Goal: Task Accomplishment & Management: Manage account settings

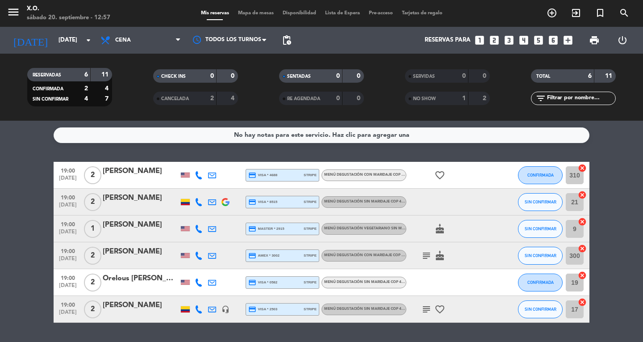
click at [55, 147] on div "No hay notas para este servicio. Haz clic para agregar una 19:00 [DATE] 2 [PERS…" at bounding box center [321, 231] width 643 height 221
click at [105, 148] on div "No hay notas para este servicio. Haz clic para agregar una 19:00 [DATE] 2 [PERS…" at bounding box center [321, 231] width 643 height 221
click at [493, 42] on icon "looks_two" at bounding box center [495, 40] width 12 height 12
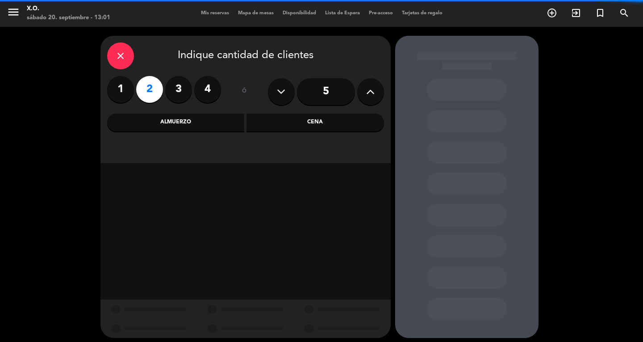
click at [328, 125] on div "Cena" at bounding box center [316, 122] width 138 height 18
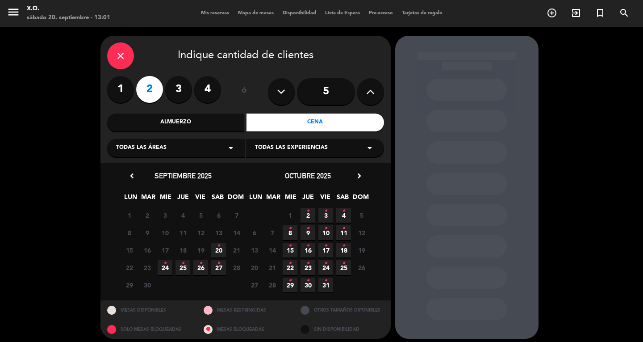
click at [218, 255] on span "20 •" at bounding box center [218, 250] width 15 height 15
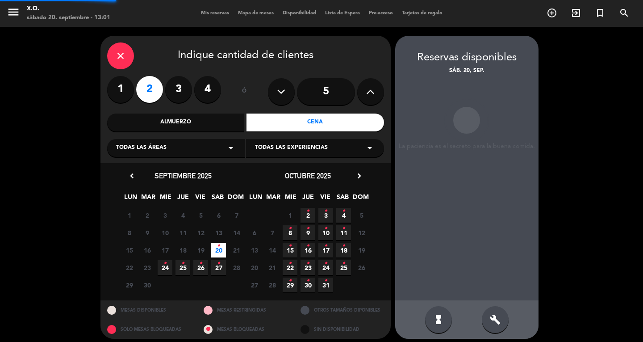
scroll to position [5, 0]
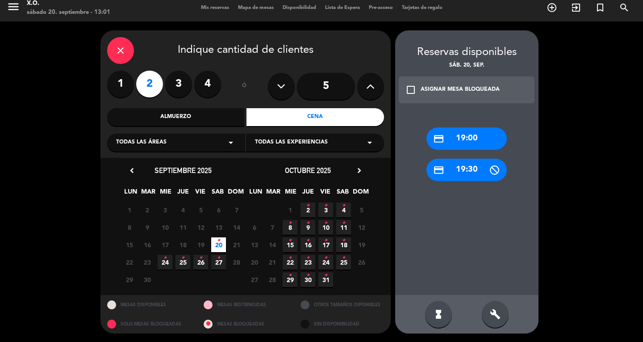
click at [467, 138] on div "credit_card 19:00" at bounding box center [467, 138] width 80 height 22
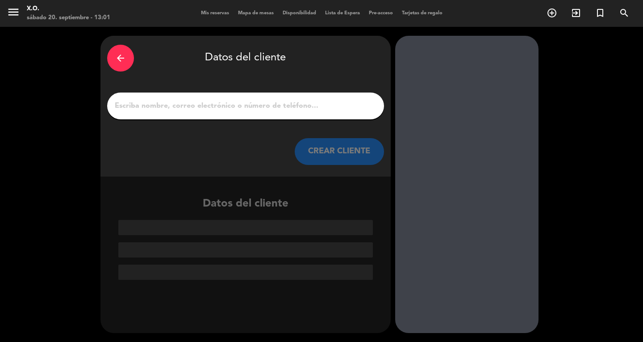
click at [355, 108] on input "1" at bounding box center [246, 106] width 264 height 13
paste input "[PERSON_NAME]"
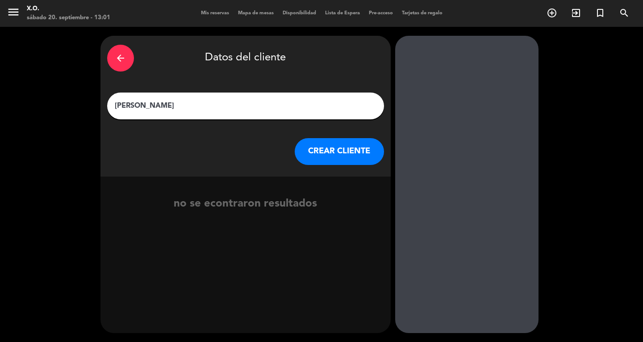
type input "[PERSON_NAME]"
click at [348, 152] on button "CREAR CLIENTE" at bounding box center [339, 151] width 89 height 27
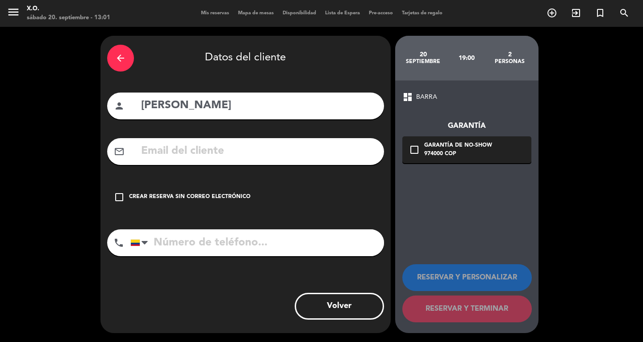
click at [152, 157] on input "text" at bounding box center [258, 151] width 237 height 18
paste input "[EMAIL_ADDRESS][DOMAIN_NAME]"
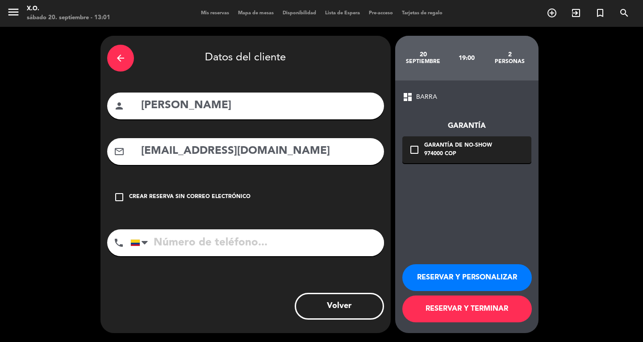
type input "[EMAIL_ADDRESS][DOMAIN_NAME]"
click at [238, 251] on input "tel" at bounding box center [257, 242] width 254 height 27
paste input "+1) 561-7004"
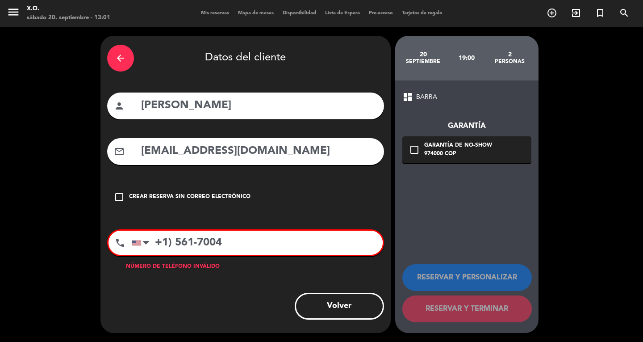
click at [174, 237] on input "+1) 561-7004" at bounding box center [257, 243] width 251 height 24
click at [242, 287] on div "arrow_back Datos del cliente person [PERSON_NAME] mail_outline [EMAIL_ADDRESS][…" at bounding box center [246, 184] width 290 height 297
click at [238, 244] on input "+1418" at bounding box center [257, 243] width 251 height 24
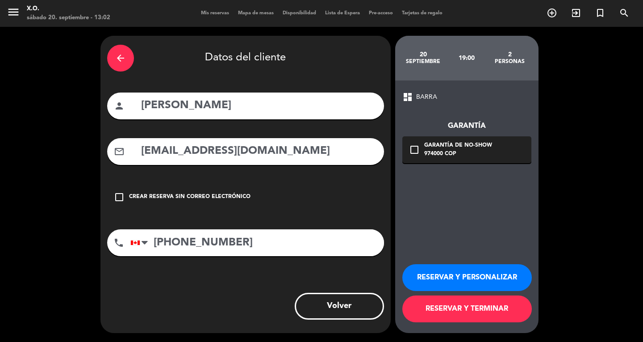
type input "[PHONE_NUMBER]"
click at [445, 149] on div "Garantía de no-show" at bounding box center [458, 145] width 68 height 9
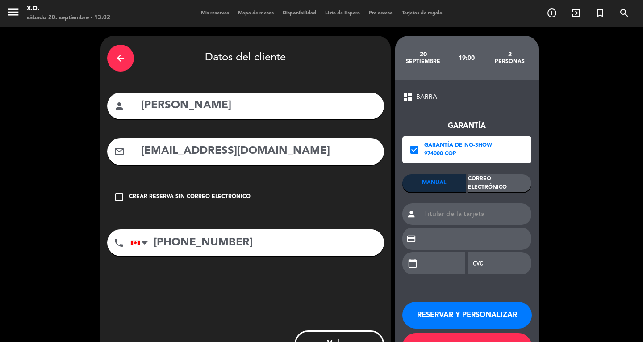
click at [483, 185] on div "Correo Electrónico" at bounding box center [499, 183] width 63 height 18
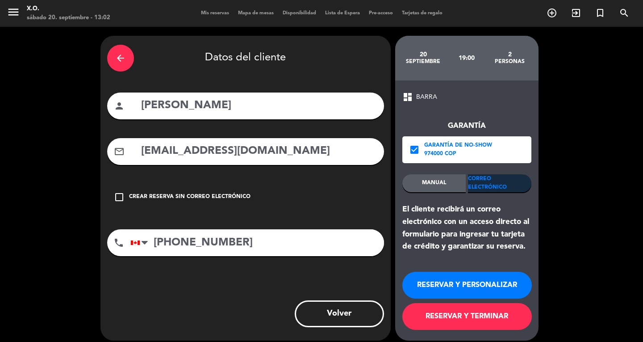
click at [450, 315] on button "RESERVAR Y TERMINAR" at bounding box center [468, 316] width 130 height 27
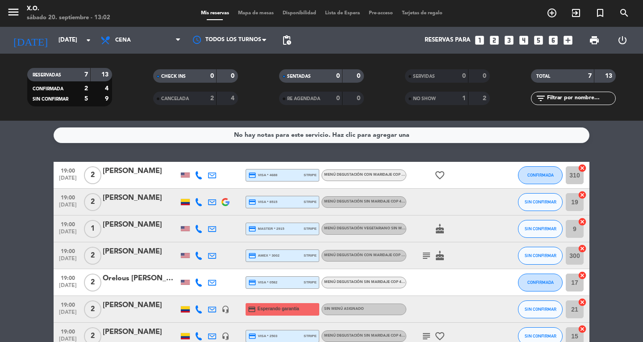
click at [18, 229] on bookings-row "19:00 [DATE] 2 [PERSON_NAME] credit_card visa * 4688 stripe Menú degustación co…" at bounding box center [321, 256] width 643 height 188
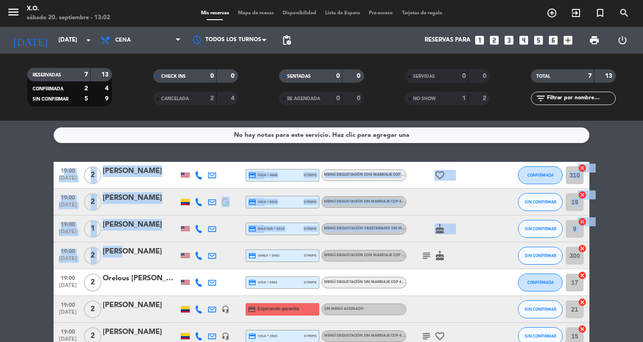
drag, startPoint x: 18, startPoint y: 229, endPoint x: 191, endPoint y: 306, distance: 189.2
click at [191, 306] on bookings-row "19:00 [DATE] 2 [PERSON_NAME] credit_card visa * 4688 stripe Menú degustación co…" at bounding box center [321, 256] width 643 height 188
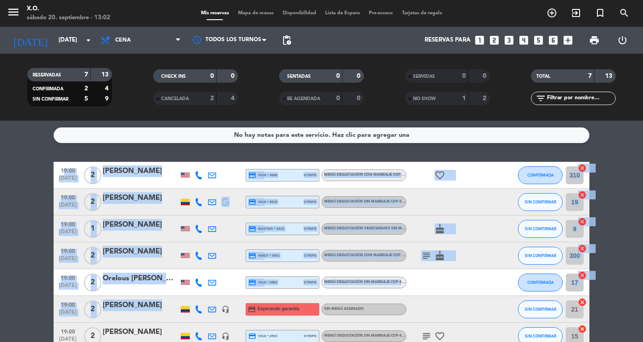
click at [633, 288] on bookings-row "19:00 [DATE] 2 [PERSON_NAME] credit_card visa * 4688 stripe Menú degustación co…" at bounding box center [321, 256] width 643 height 188
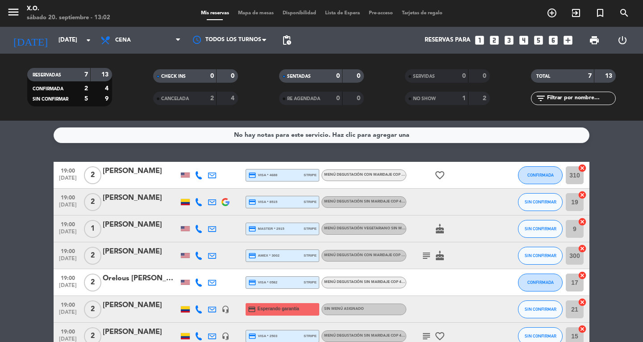
click at [146, 308] on div "[PERSON_NAME]" at bounding box center [141, 305] width 76 height 12
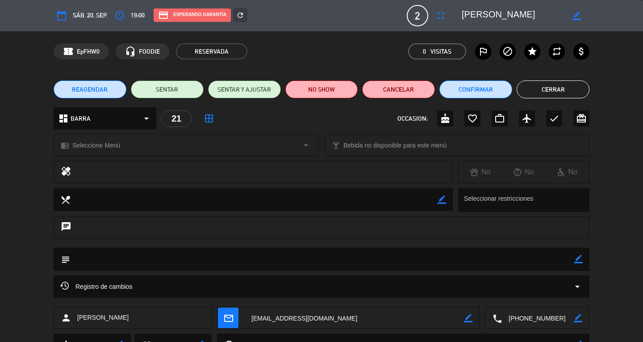
click at [274, 150] on div "chrome_reader_mode Seleccione Menú arrow_drop_down" at bounding box center [186, 144] width 264 height 21
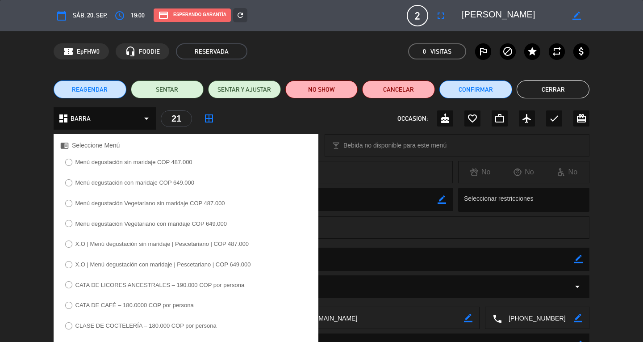
click at [183, 165] on label "Menú degustación sin maridaje COP 487.000" at bounding box center [134, 162] width 117 height 6
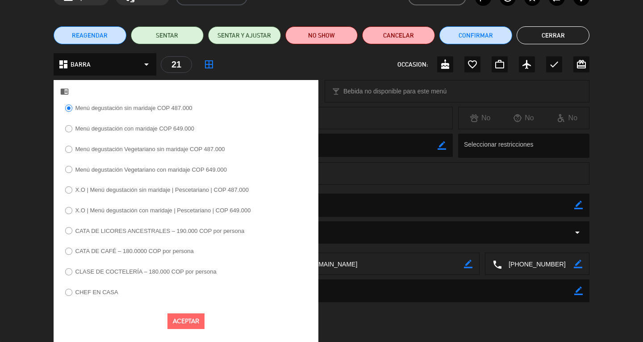
click at [190, 326] on button "Aceptar" at bounding box center [186, 321] width 37 height 16
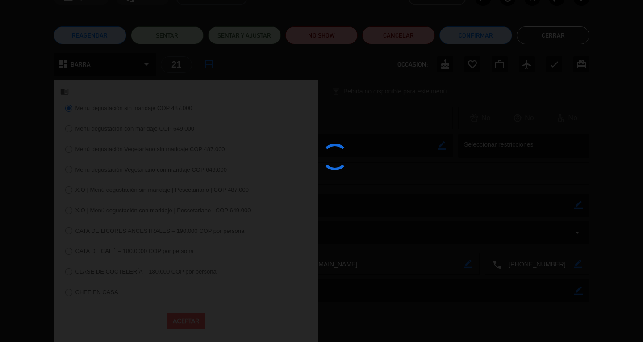
scroll to position [41, 0]
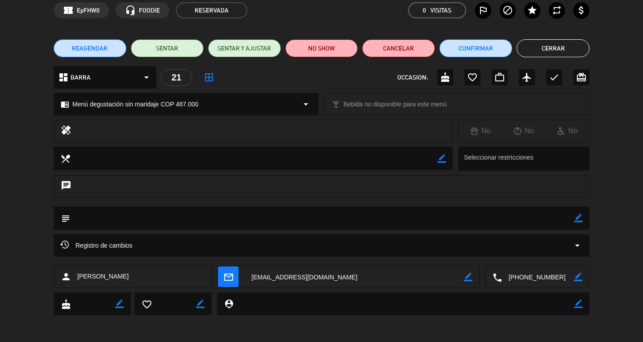
click at [538, 48] on button "Cerrar" at bounding box center [553, 48] width 73 height 18
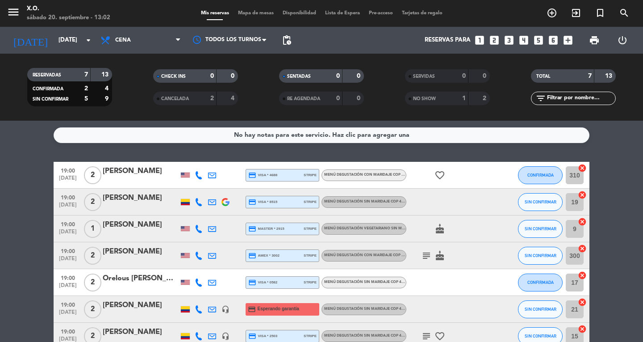
click at [227, 99] on div "4" at bounding box center [227, 98] width 17 height 10
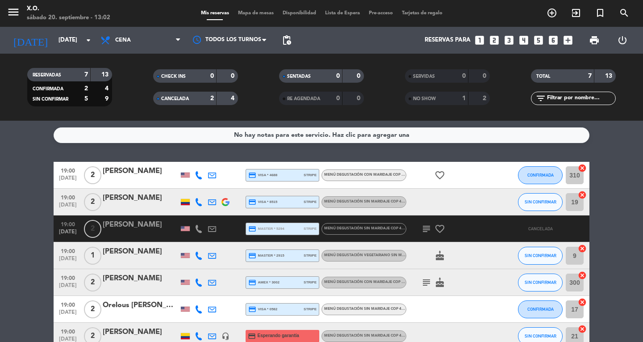
click at [227, 99] on div "4" at bounding box center [227, 98] width 17 height 10
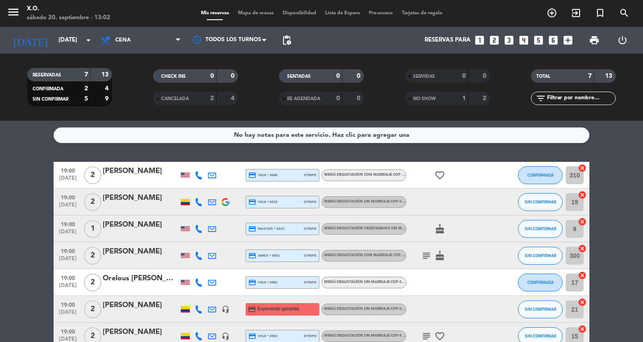
scroll to position [52, 0]
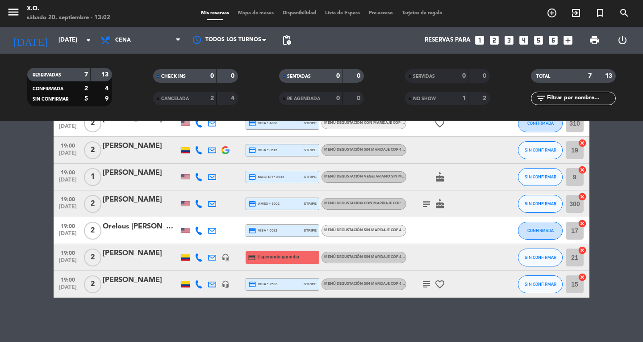
click at [27, 15] on div "sábado 20. septiembre - 13:02" at bounding box center [69, 17] width 84 height 9
click at [15, 11] on icon "menu" at bounding box center [13, 11] width 13 height 13
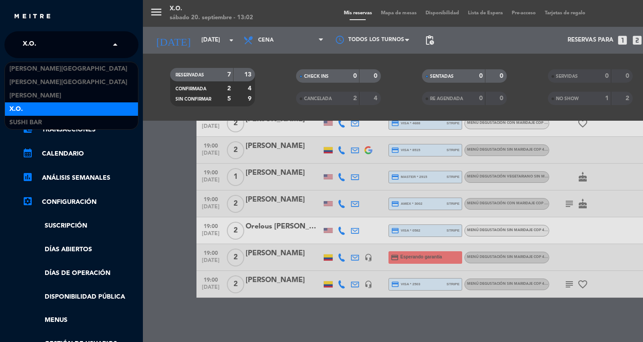
click at [27, 46] on span "X.O." at bounding box center [29, 44] width 13 height 19
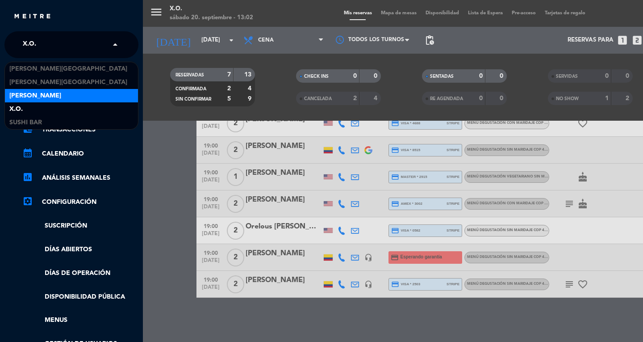
click at [48, 95] on span "[PERSON_NAME]" at bounding box center [35, 96] width 52 height 10
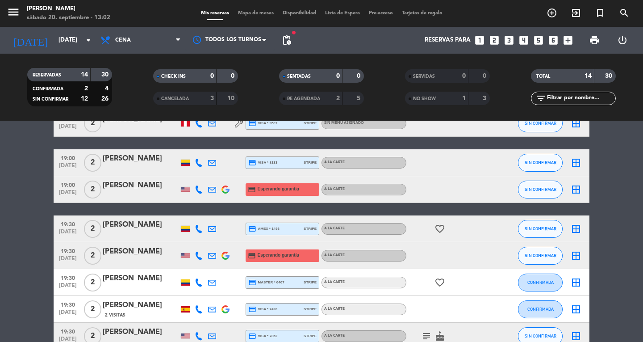
click at [32, 290] on bookings-row "18:30 [DATE] 2 [PERSON_NAME] credit_card visa * 9507 stripe Sin menú asignado S…" at bounding box center [321, 316] width 643 height 413
click at [13, 19] on button "menu" at bounding box center [13, 13] width 13 height 17
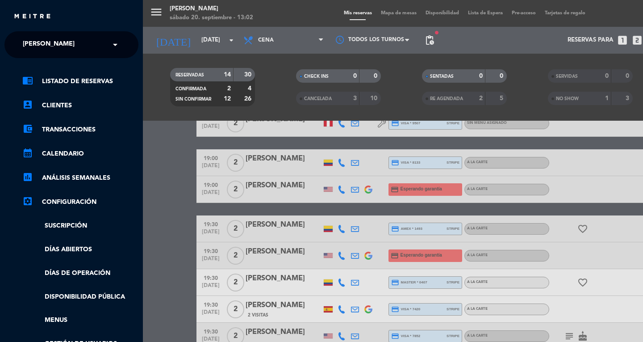
click at [26, 34] on ng-select "× [PERSON_NAME] ×" at bounding box center [71, 44] width 134 height 27
click at [29, 54] on ng-select "× [PERSON_NAME] ×" at bounding box center [71, 44] width 134 height 27
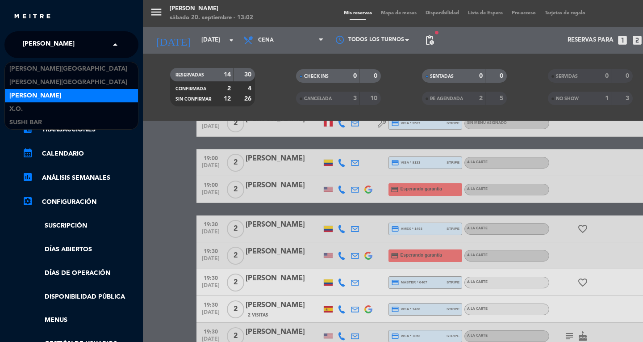
click at [36, 53] on span "[PERSON_NAME]" at bounding box center [49, 44] width 52 height 19
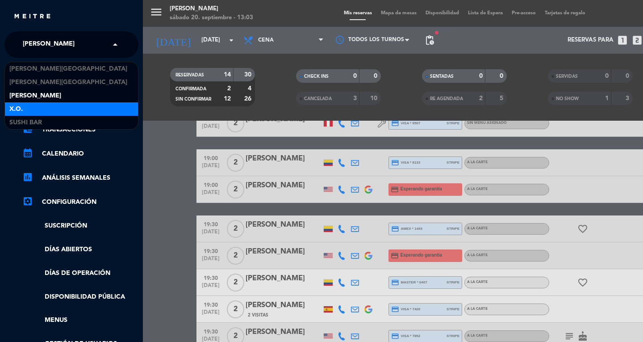
click at [26, 112] on div "X.O." at bounding box center [71, 108] width 133 height 13
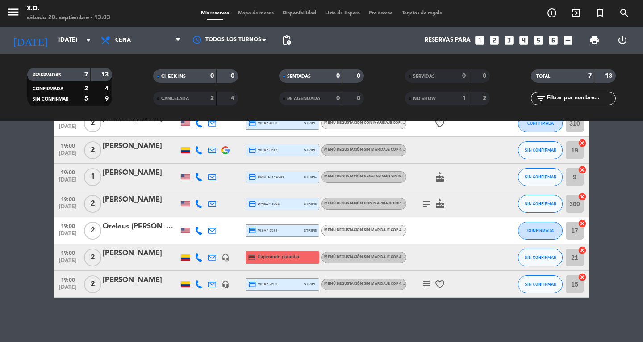
scroll to position [0, 0]
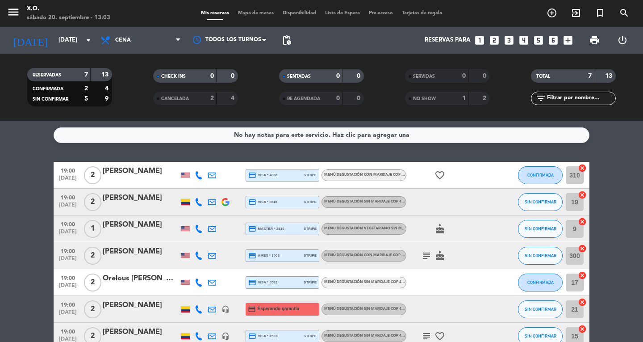
click at [127, 305] on div "[PERSON_NAME]" at bounding box center [141, 305] width 76 height 12
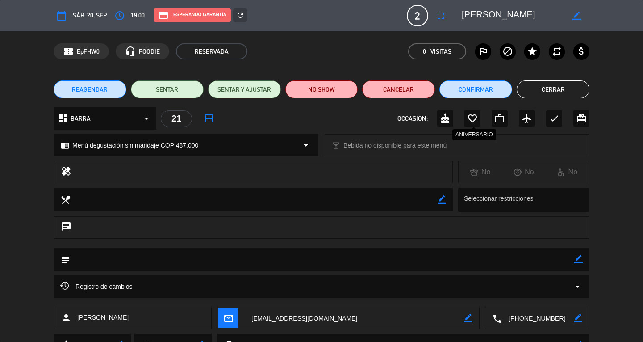
click at [473, 122] on icon "favorite_border" at bounding box center [472, 118] width 11 height 11
click at [538, 91] on button "Cerrar" at bounding box center [553, 89] width 73 height 18
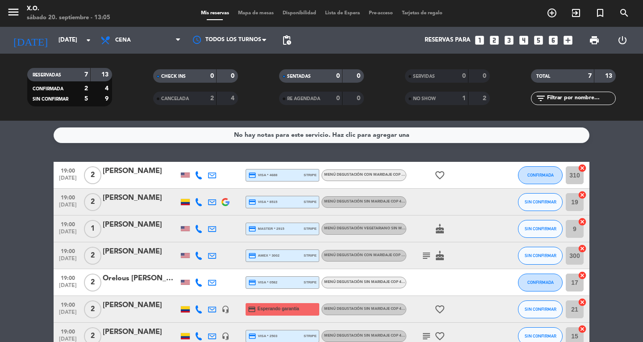
click at [20, 290] on bookings-row "19:00 [DATE] 2 [PERSON_NAME] credit_card visa * 4688 stripe Menú degustación co…" at bounding box center [321, 256] width 643 height 188
click at [132, 309] on div "[PERSON_NAME]" at bounding box center [141, 305] width 76 height 12
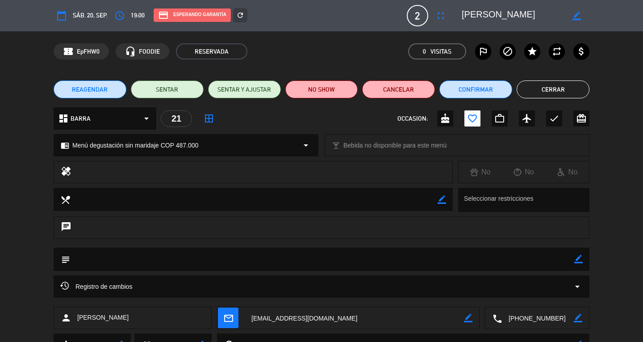
click at [548, 90] on button "Cerrar" at bounding box center [553, 89] width 73 height 18
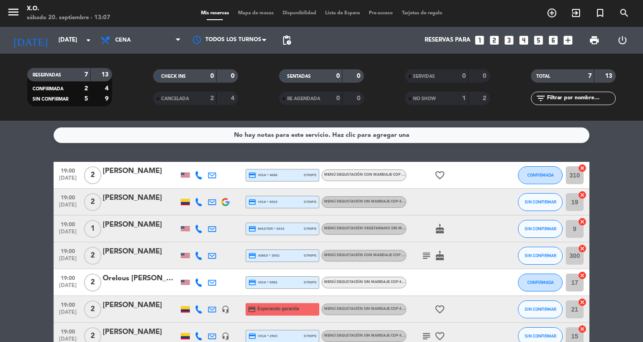
click at [161, 308] on div "[PERSON_NAME]" at bounding box center [141, 305] width 76 height 12
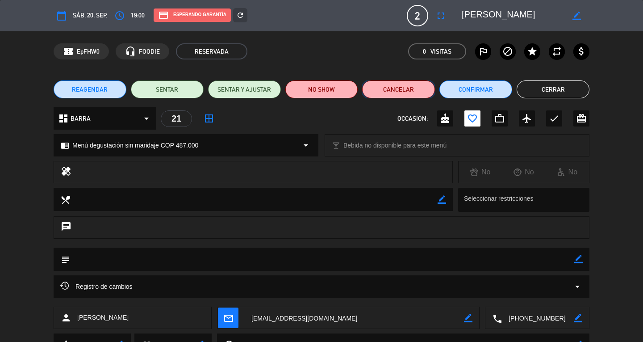
click at [418, 95] on button "Cancelar" at bounding box center [398, 89] width 73 height 18
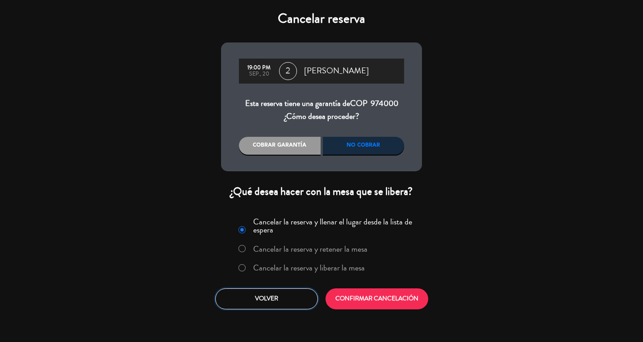
click at [277, 305] on button "Volver" at bounding box center [266, 298] width 103 height 21
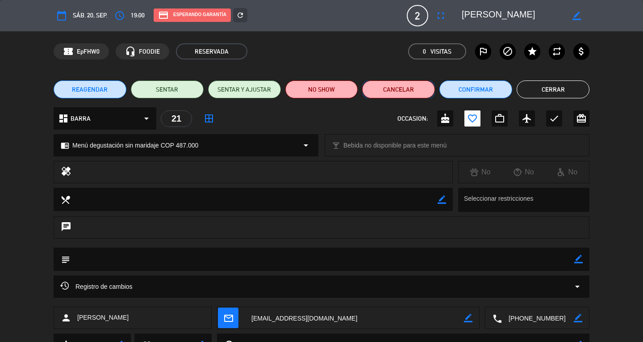
click at [386, 92] on button "Cancelar" at bounding box center [398, 89] width 73 height 18
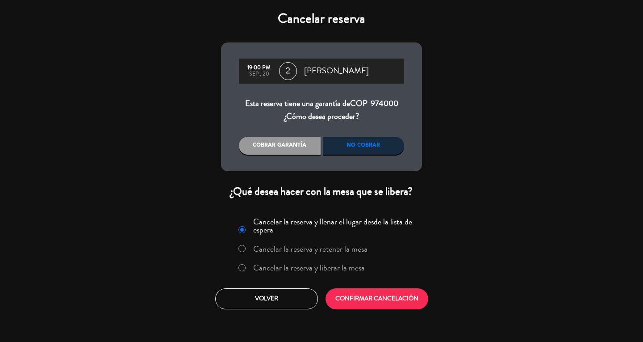
click at [285, 275] on label "Cancelar la reserva y liberar la mesa" at bounding box center [302, 268] width 136 height 16
click at [379, 287] on div "Cancelar la reserva y llenar el lugar desde la lista de espera Cancelar la rese…" at bounding box center [321, 262] width 214 height 108
click at [378, 294] on button "CONFIRMAR CANCELACIÓN" at bounding box center [377, 298] width 103 height 21
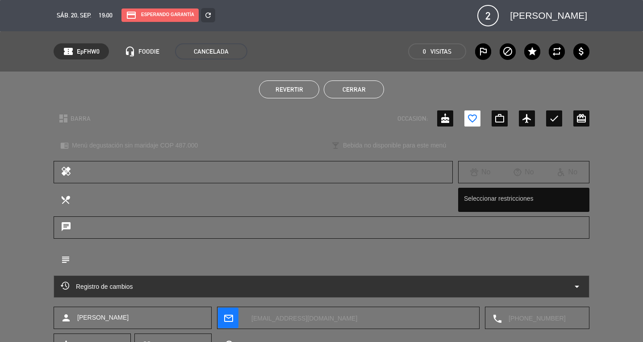
click at [349, 91] on button "Cerrar" at bounding box center [354, 89] width 60 height 18
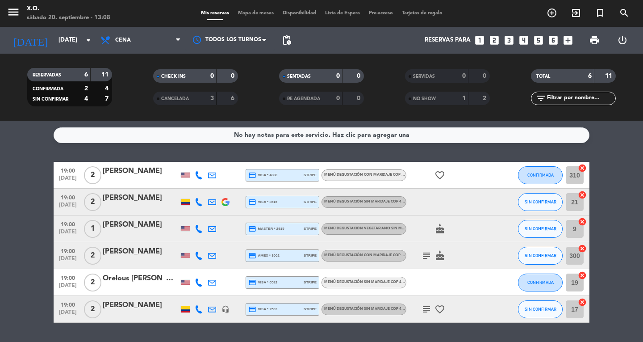
click at [491, 42] on icon "looks_two" at bounding box center [495, 40] width 12 height 12
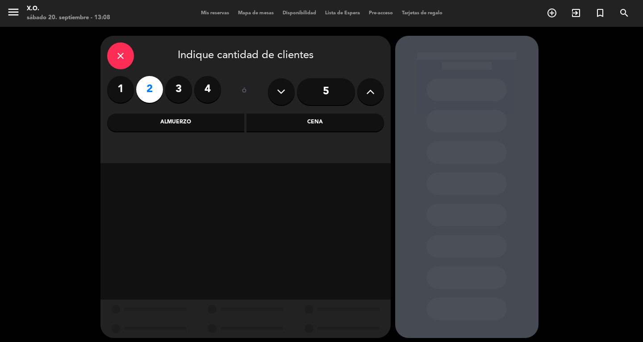
click at [226, 126] on div "Almuerzo" at bounding box center [176, 122] width 138 height 18
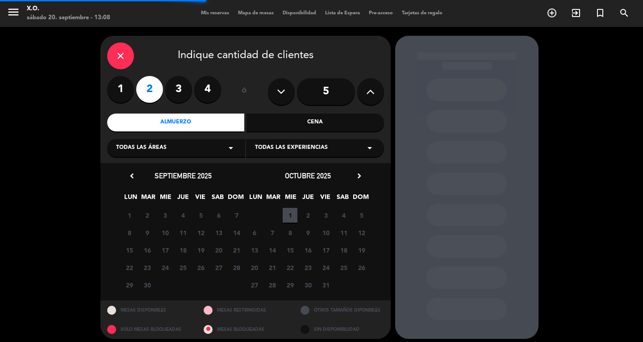
click at [270, 124] on div "Cena" at bounding box center [316, 122] width 138 height 18
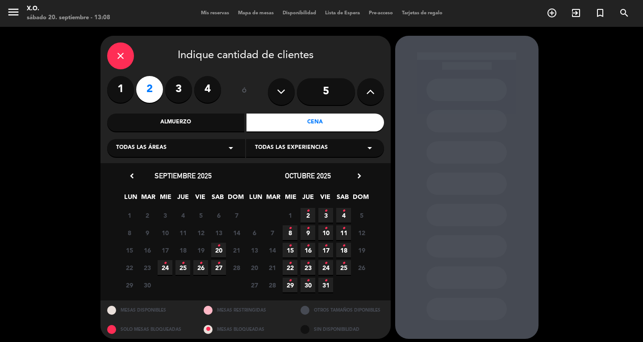
click at [218, 247] on icon "•" at bounding box center [218, 246] width 3 height 14
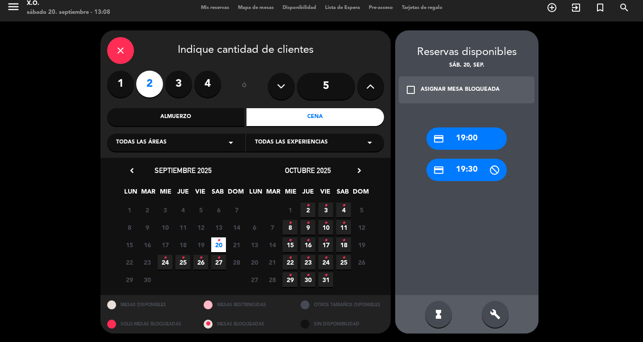
click at [461, 137] on div "credit_card 19:00" at bounding box center [467, 138] width 80 height 22
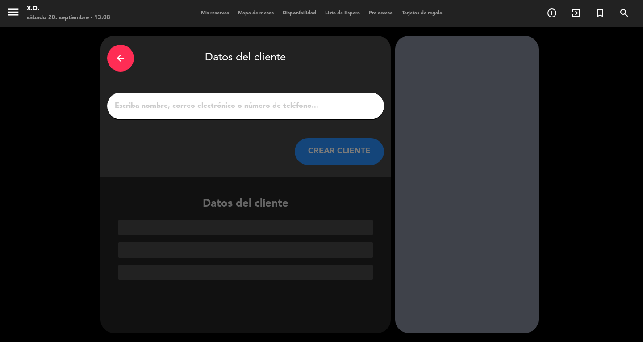
click at [316, 101] on input "1" at bounding box center [246, 106] width 264 height 13
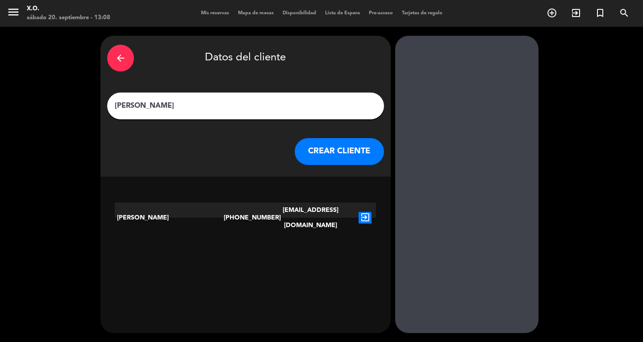
type input "[PERSON_NAME]"
click at [367, 212] on icon "exit_to_app" at bounding box center [365, 218] width 13 height 12
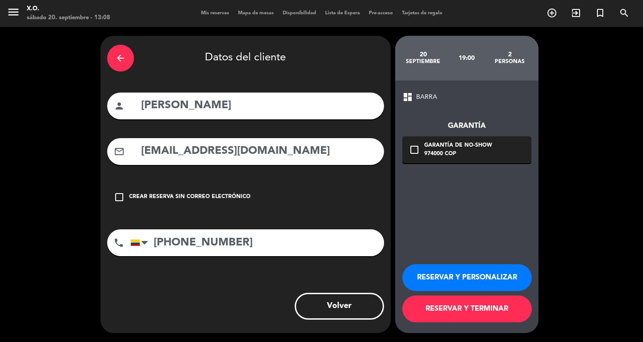
click at [236, 242] on input "[PHONE_NUMBER]" at bounding box center [257, 242] width 254 height 27
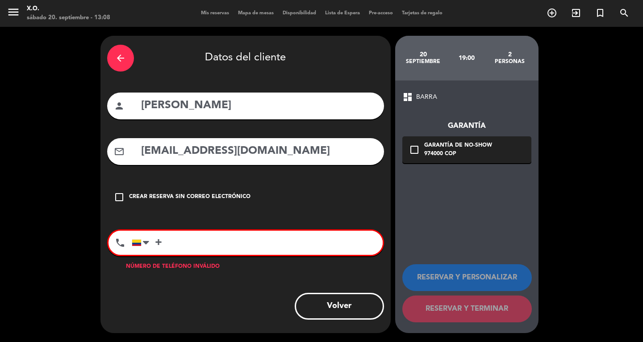
click at [247, 243] on input "+" at bounding box center [257, 243] width 251 height 24
click at [262, 290] on div "arrow_back Datos del cliente person [PERSON_NAME] mail_outline [EMAIL_ADDRESS][…" at bounding box center [246, 184] width 290 height 297
click at [236, 246] on input "+1418" at bounding box center [257, 243] width 251 height 24
click at [281, 304] on div "Volver" at bounding box center [245, 306] width 277 height 27
click at [240, 230] on div "phone [GEOGRAPHIC_DATA] +1 [GEOGRAPHIC_DATA] +44 [GEOGRAPHIC_DATA] ([GEOGRAPHIC…" at bounding box center [245, 242] width 277 height 27
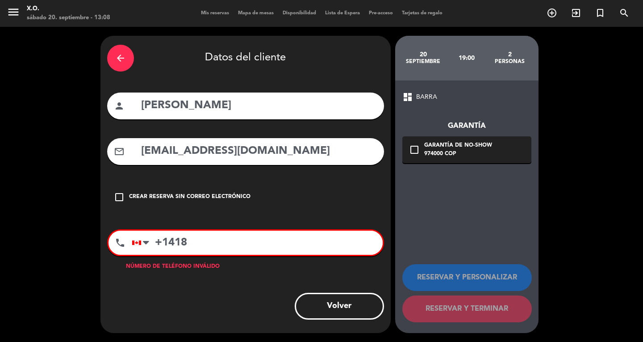
click at [245, 240] on input "+1418" at bounding box center [257, 243] width 251 height 24
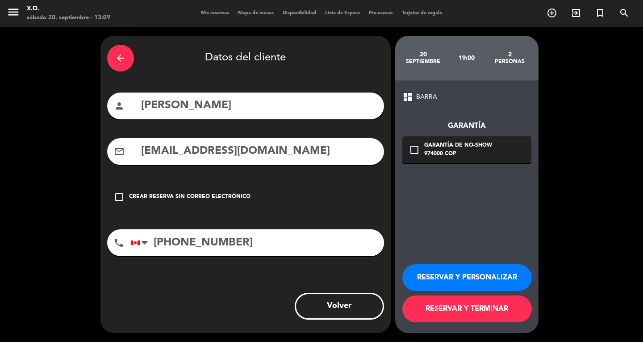
type input "[PHONE_NUMBER]"
click at [466, 166] on div "dashboard BARRA Garantía check_box_outline_blank Garantía de no-show 974000 COP…" at bounding box center [466, 206] width 143 height 252
click at [471, 159] on div "check_box_outline_blank Garantía de no-show 974000 COP" at bounding box center [467, 149] width 129 height 27
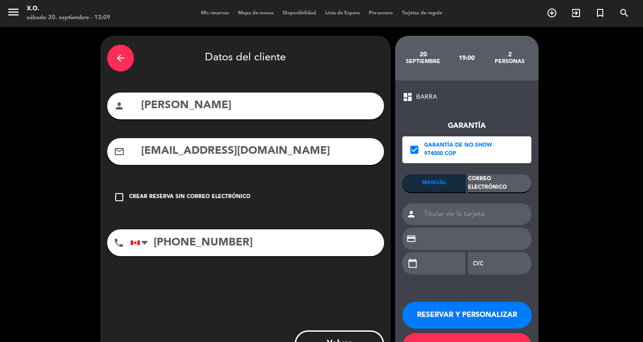
click at [492, 183] on div "Correo Electrónico" at bounding box center [499, 183] width 63 height 18
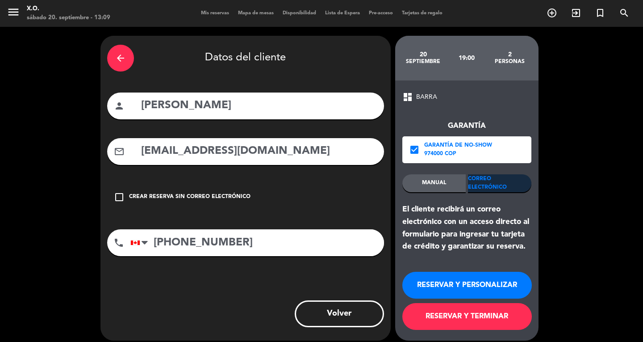
click at [450, 317] on button "RESERVAR Y TERMINAR" at bounding box center [468, 316] width 130 height 27
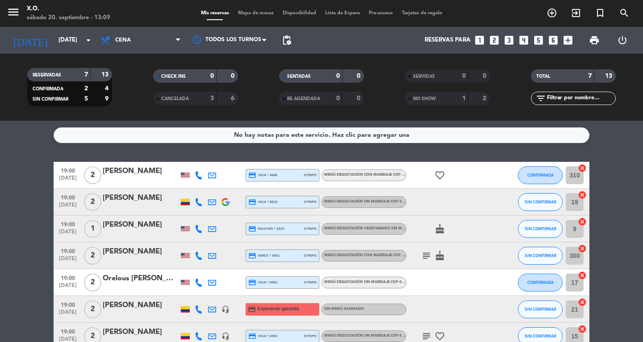
click at [142, 310] on div "[PERSON_NAME]" at bounding box center [141, 305] width 76 height 12
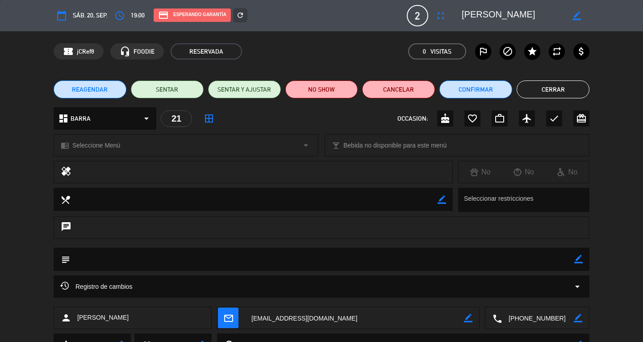
click at [555, 80] on button "Cerrar" at bounding box center [553, 89] width 73 height 18
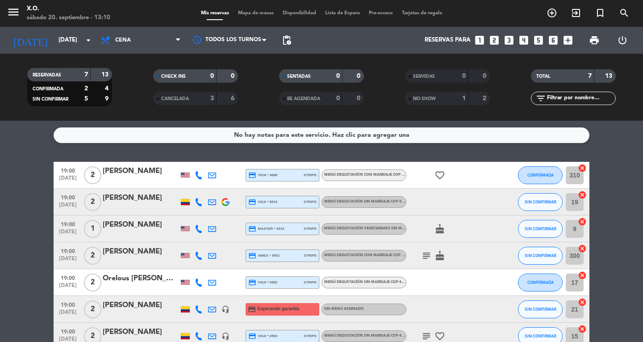
click at [206, 309] on div at bounding box center [212, 309] width 13 height 26
click at [210, 309] on icon at bounding box center [212, 309] width 8 height 8
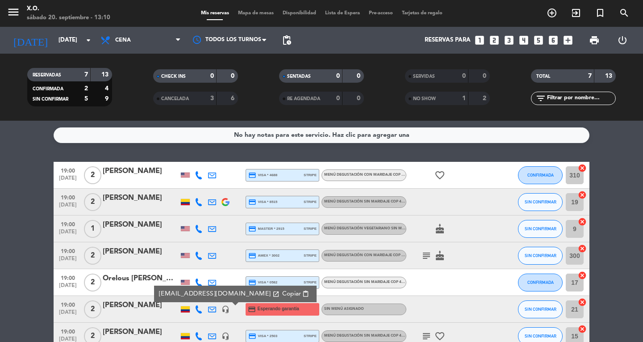
click at [282, 290] on span "Copiar" at bounding box center [291, 293] width 19 height 9
click at [0, 7] on div "menu X.O. [DATE] 20. septiembre - 13:10" at bounding box center [80, 13] width 161 height 21
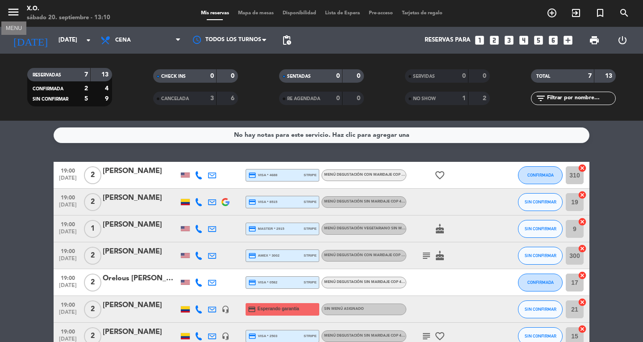
click at [12, 18] on icon "menu" at bounding box center [13, 11] width 13 height 13
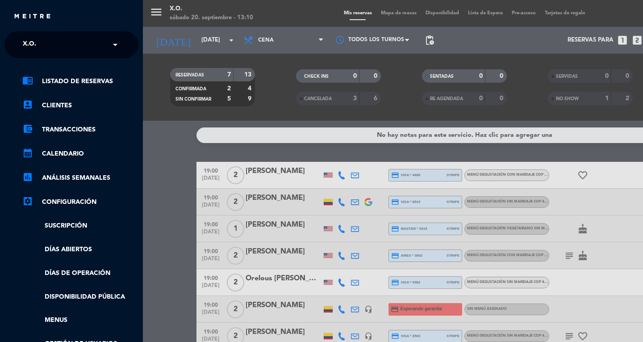
click at [29, 55] on ng-select "× X.O. ×" at bounding box center [71, 44] width 134 height 27
click at [50, 37] on input "text" at bounding box center [72, 45] width 109 height 20
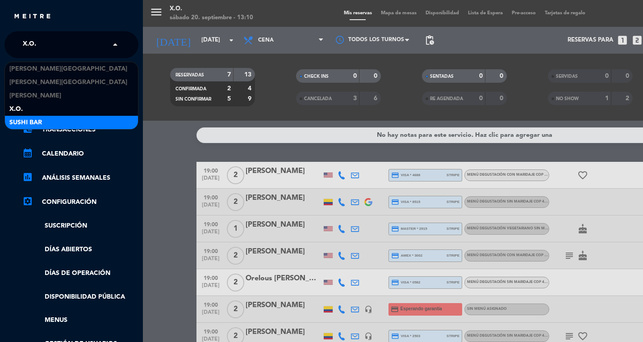
click at [24, 127] on span "SUSHI BAR" at bounding box center [25, 123] width 33 height 10
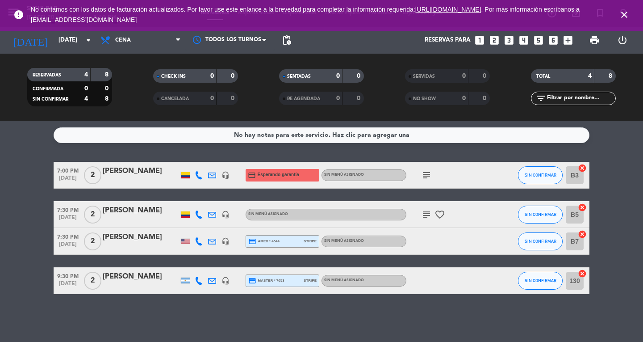
click at [622, 15] on icon "close" at bounding box center [624, 14] width 11 height 11
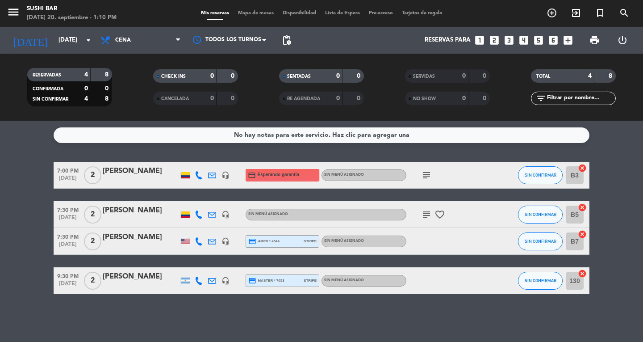
click at [195, 176] on icon at bounding box center [199, 175] width 8 height 8
click at [203, 161] on span "content_paste" at bounding box center [206, 160] width 7 height 7
click at [23, 253] on bookings-row "7:00 PM [DATE] 2 [PERSON_NAME] [PHONE_NUMBER] Copiar content_paste | headset_mi…" at bounding box center [321, 228] width 643 height 132
click at [201, 182] on div at bounding box center [198, 175] width 13 height 26
click at [199, 175] on icon at bounding box center [199, 175] width 8 height 8
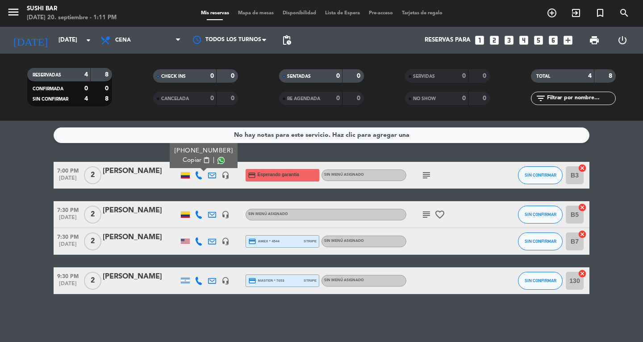
click at [203, 160] on span "content_paste" at bounding box center [206, 160] width 7 height 7
click at [18, 10] on icon "menu" at bounding box center [13, 11] width 13 height 13
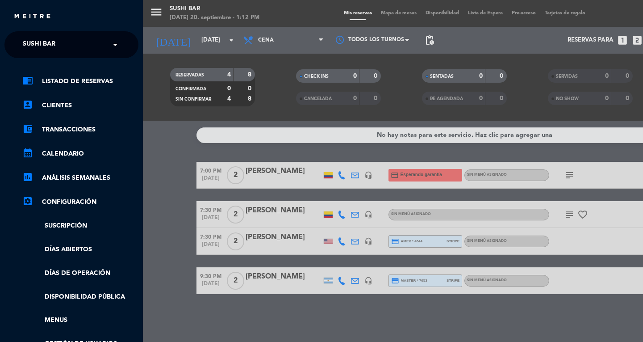
click at [34, 57] on ng-select "× SUSHI BAR ×" at bounding box center [71, 44] width 134 height 27
click at [58, 35] on div "× SUSHI BAR" at bounding box center [44, 44] width 50 height 19
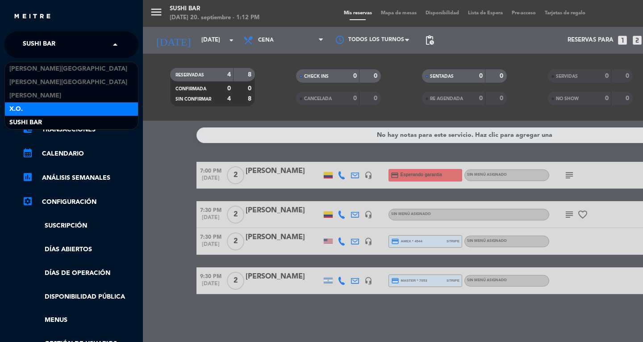
click at [42, 103] on div "X.O." at bounding box center [71, 108] width 133 height 13
